Goal: Information Seeking & Learning: Understand process/instructions

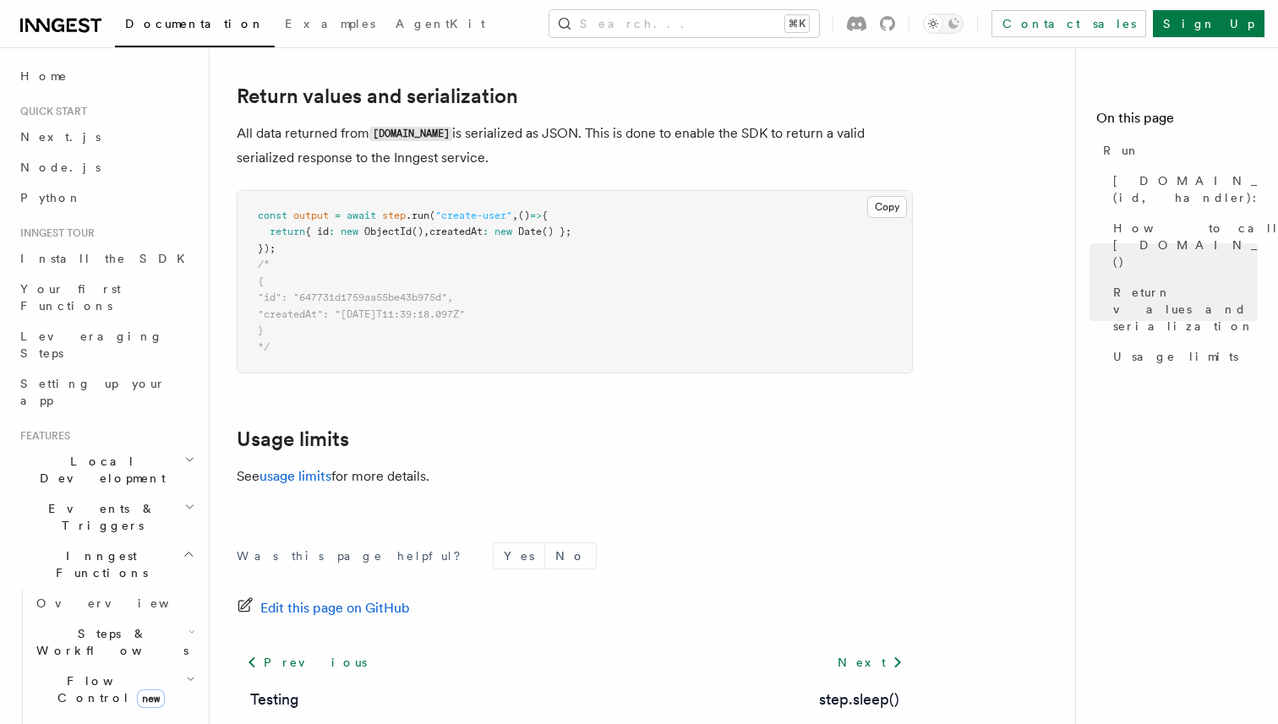
scroll to position [1110, 0]
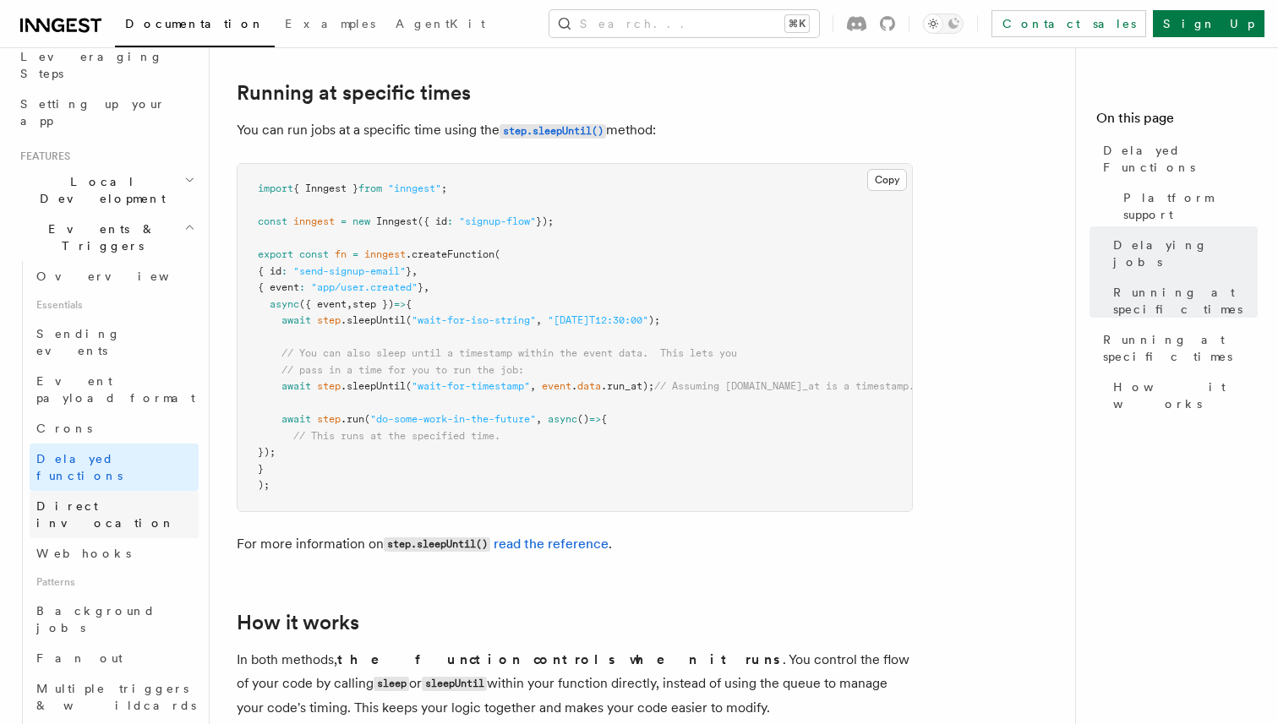
scroll to position [302, 0]
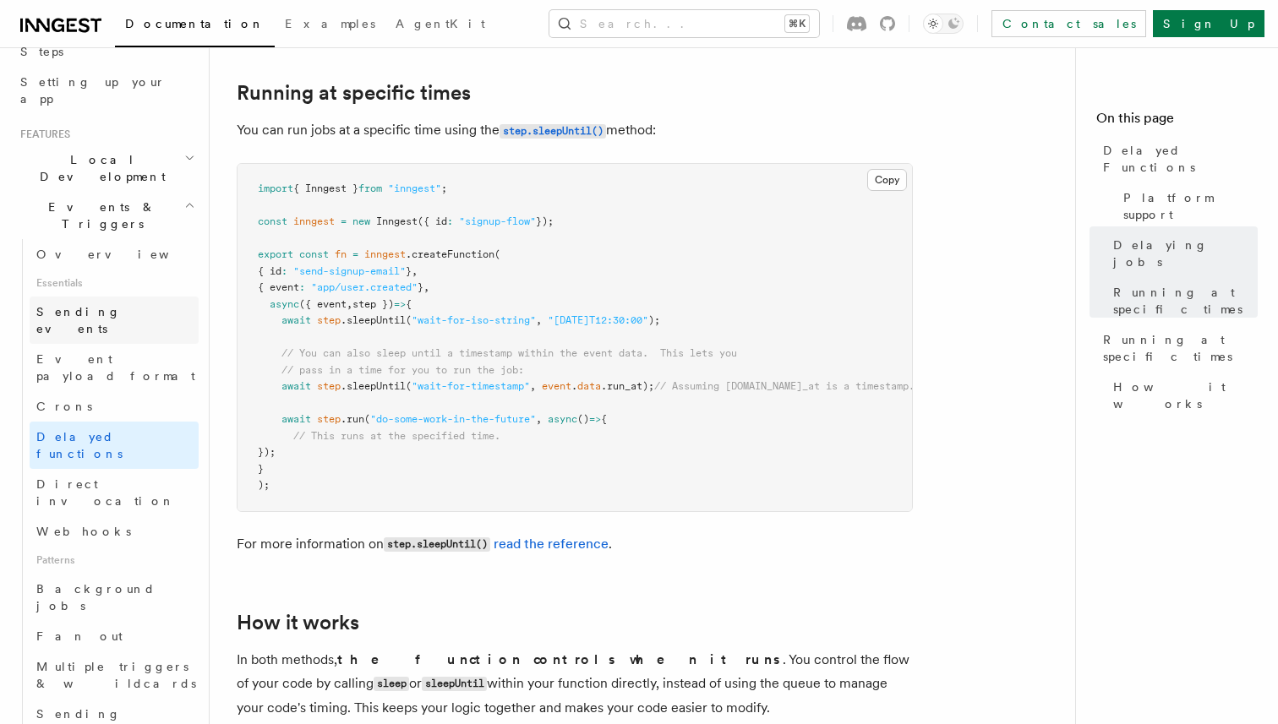
click at [105, 305] on span "Sending events" at bounding box center [78, 320] width 85 height 30
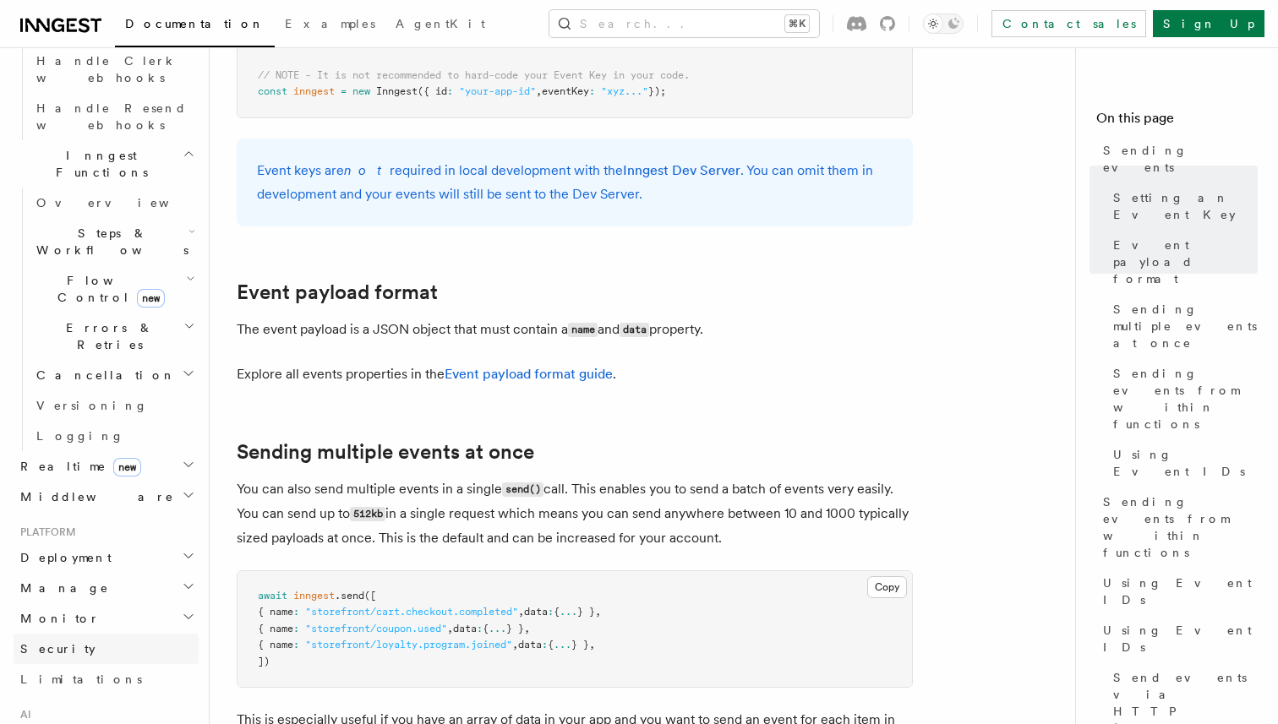
scroll to position [1253, 0]
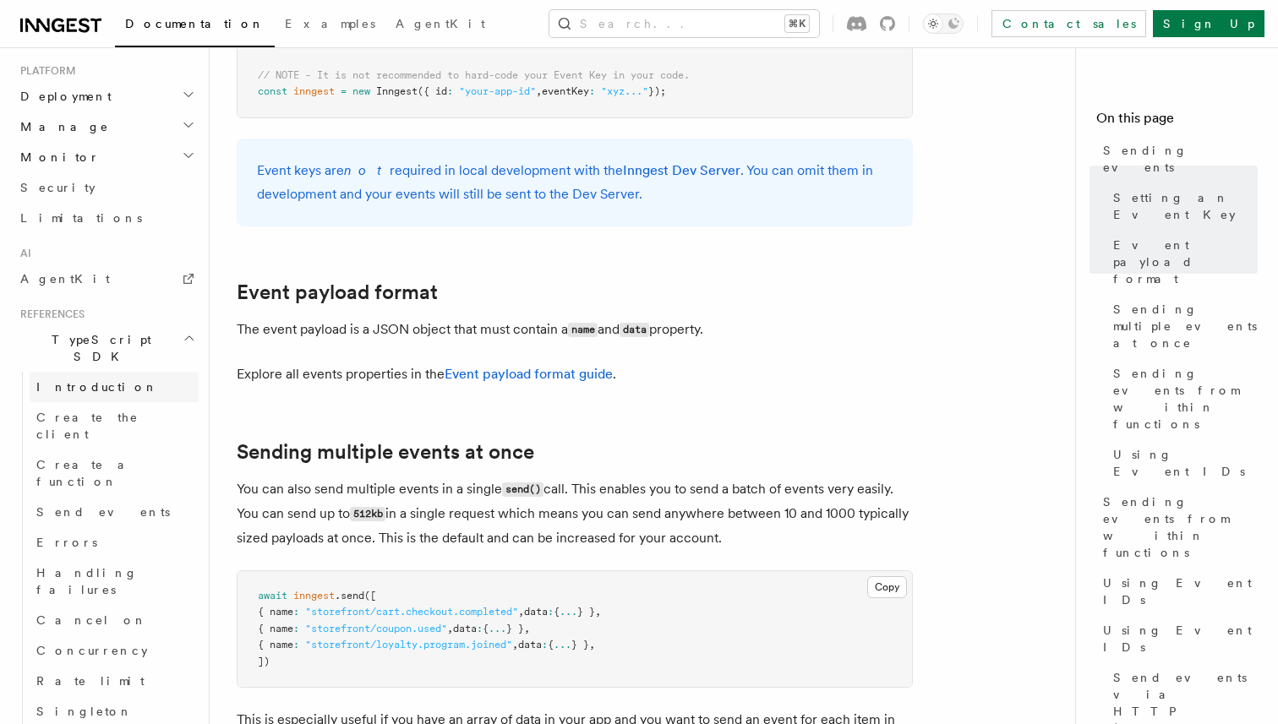
scroll to position [1701, 0]
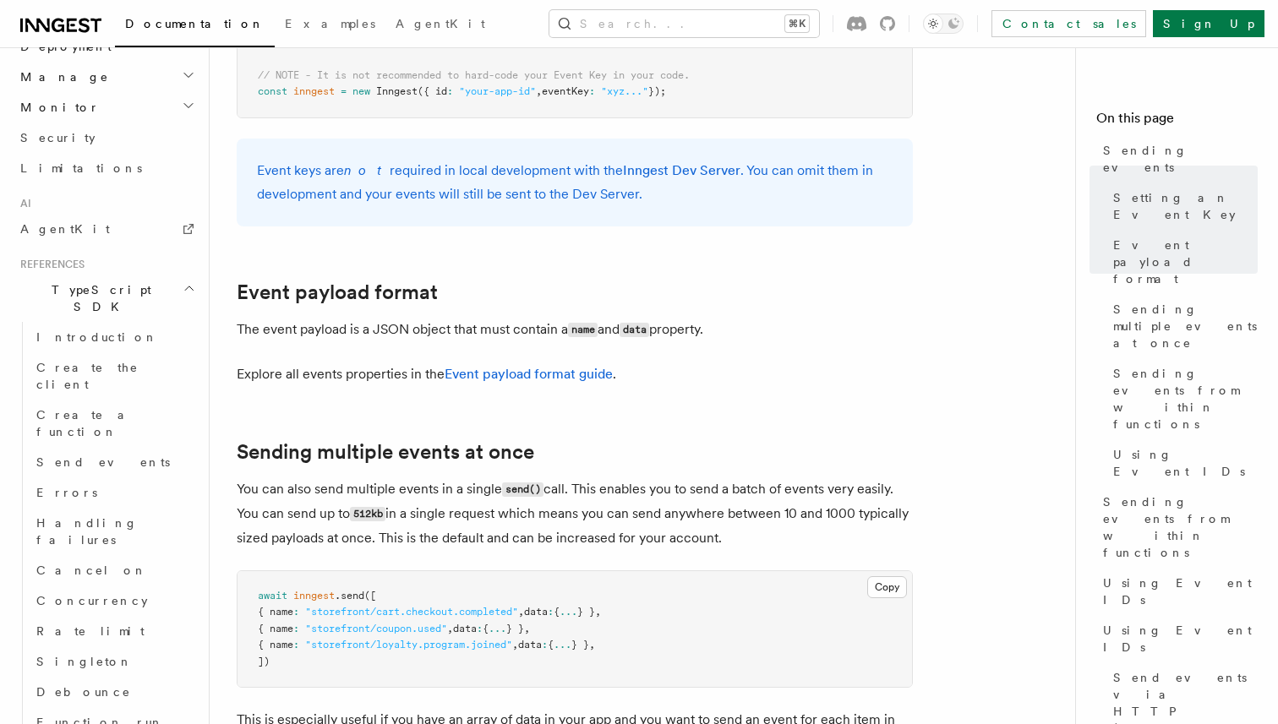
scroll to position [1743, 0]
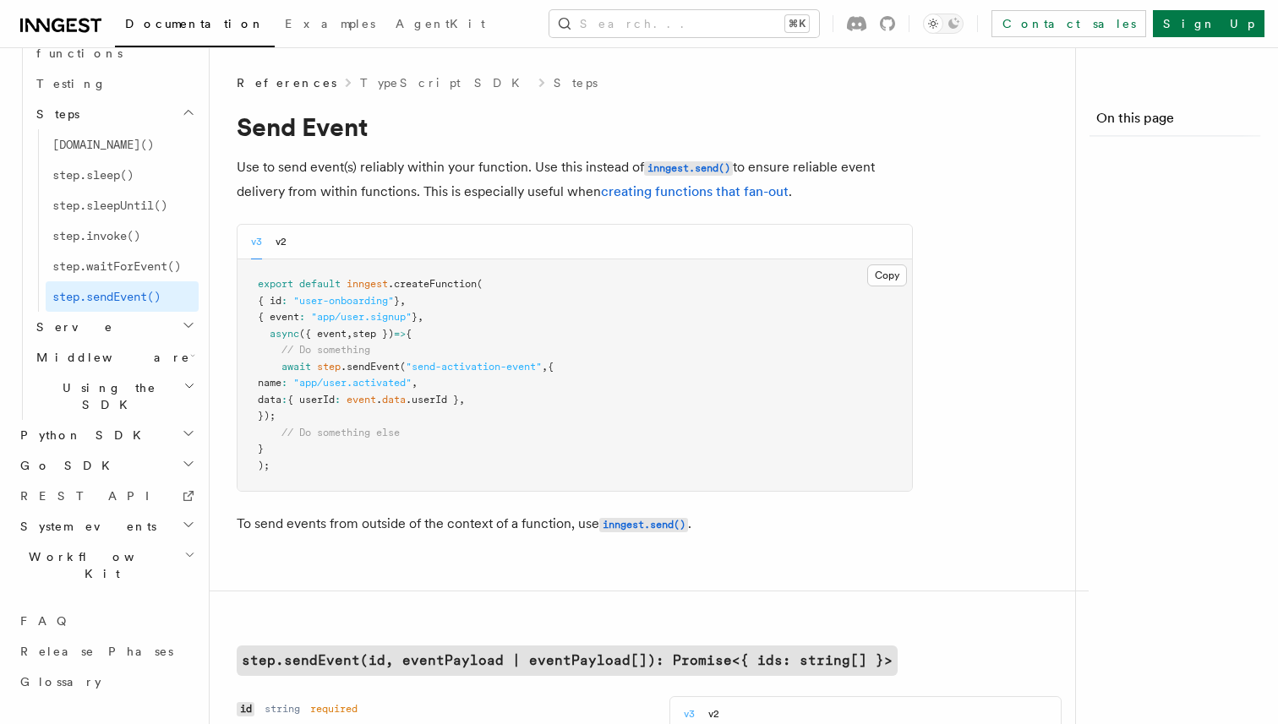
scroll to position [1358, 0]
